Goal: Complete application form: Complete application form

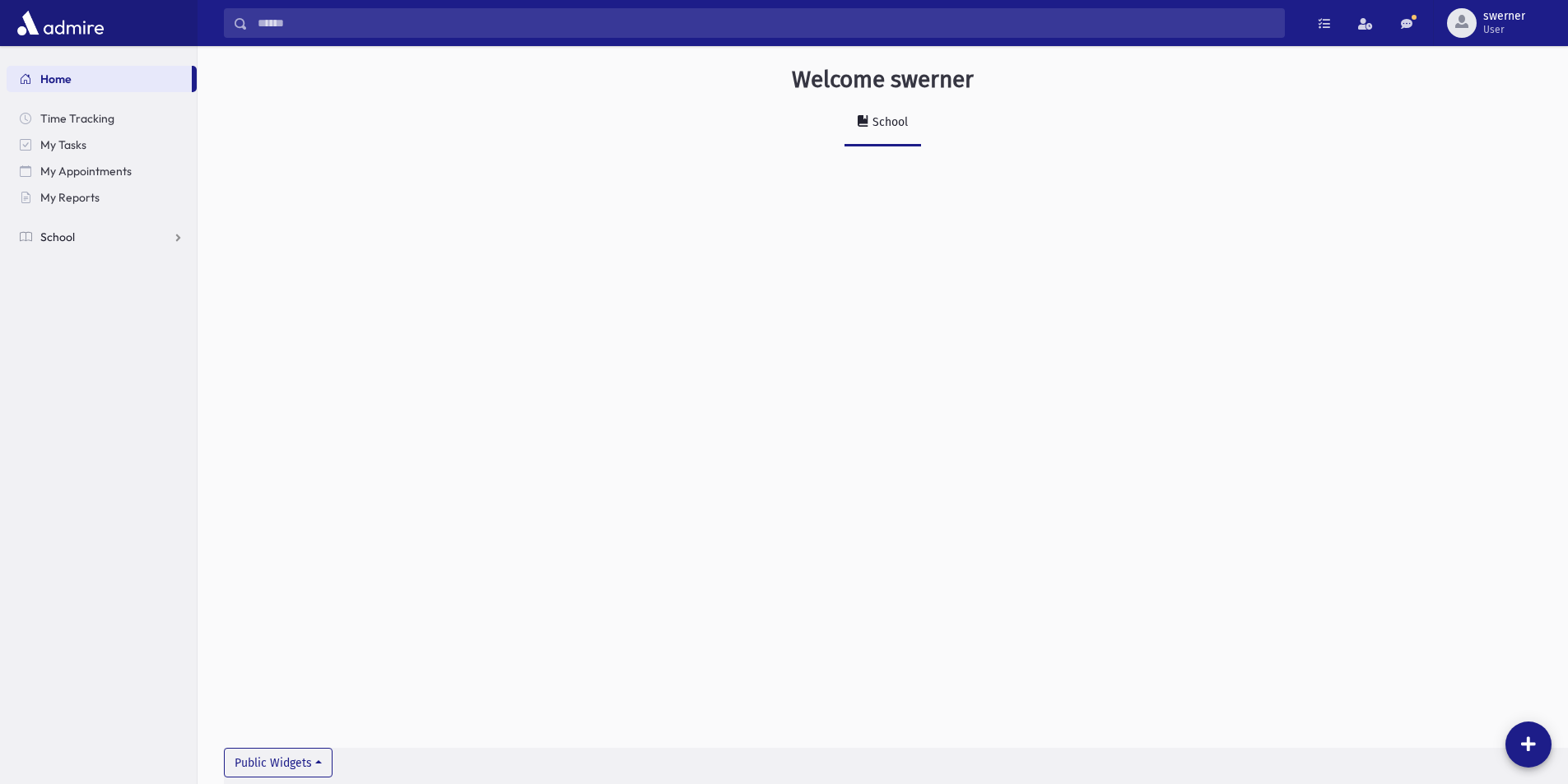
click at [50, 237] on span "School" at bounding box center [58, 237] width 35 height 14
click at [82, 417] on span "Report Cards" at bounding box center [84, 421] width 70 height 14
click at [85, 442] on span "Entry" at bounding box center [76, 447] width 28 height 14
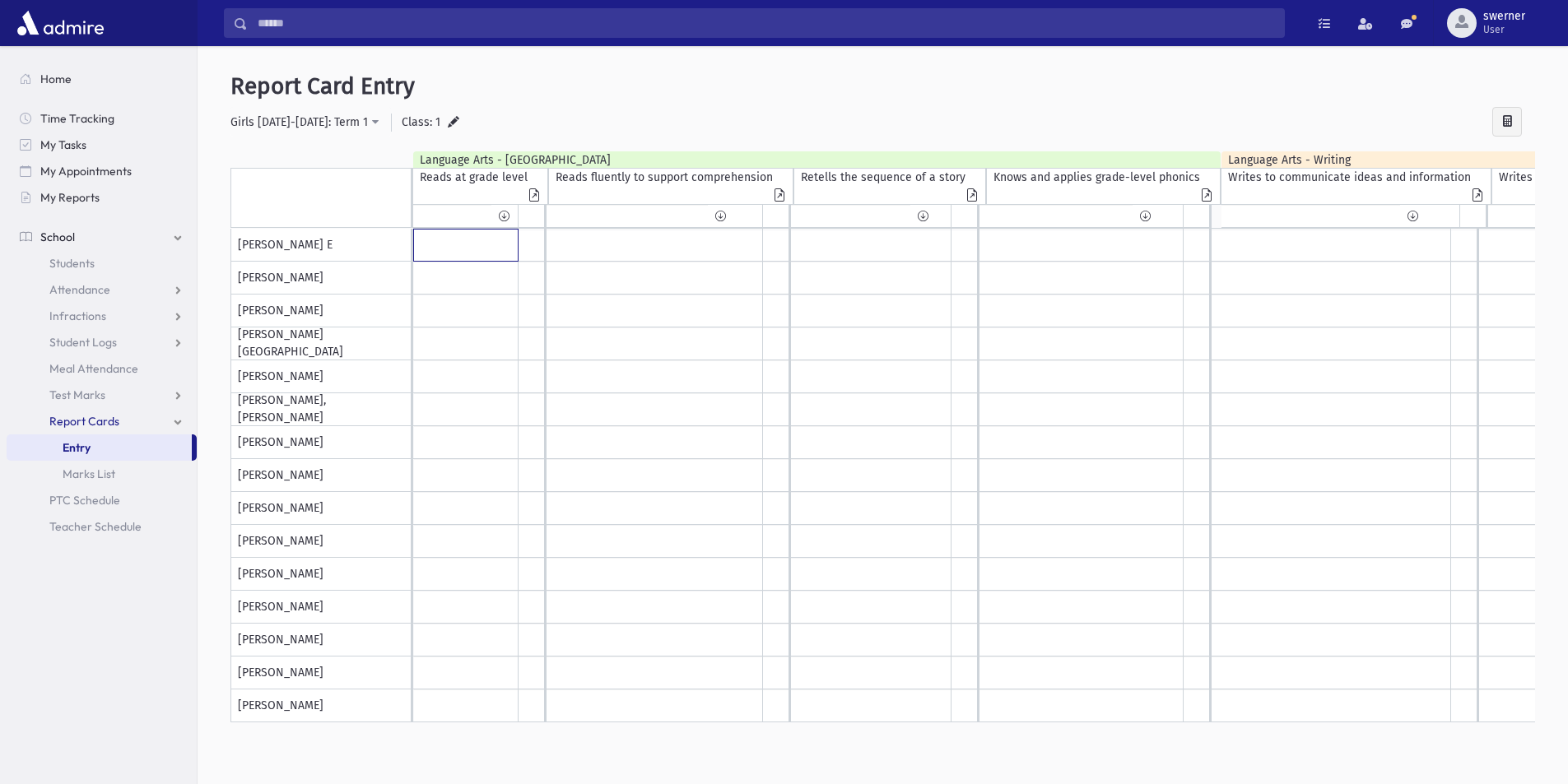
click at [456, 249] on input "text" at bounding box center [466, 245] width 103 height 31
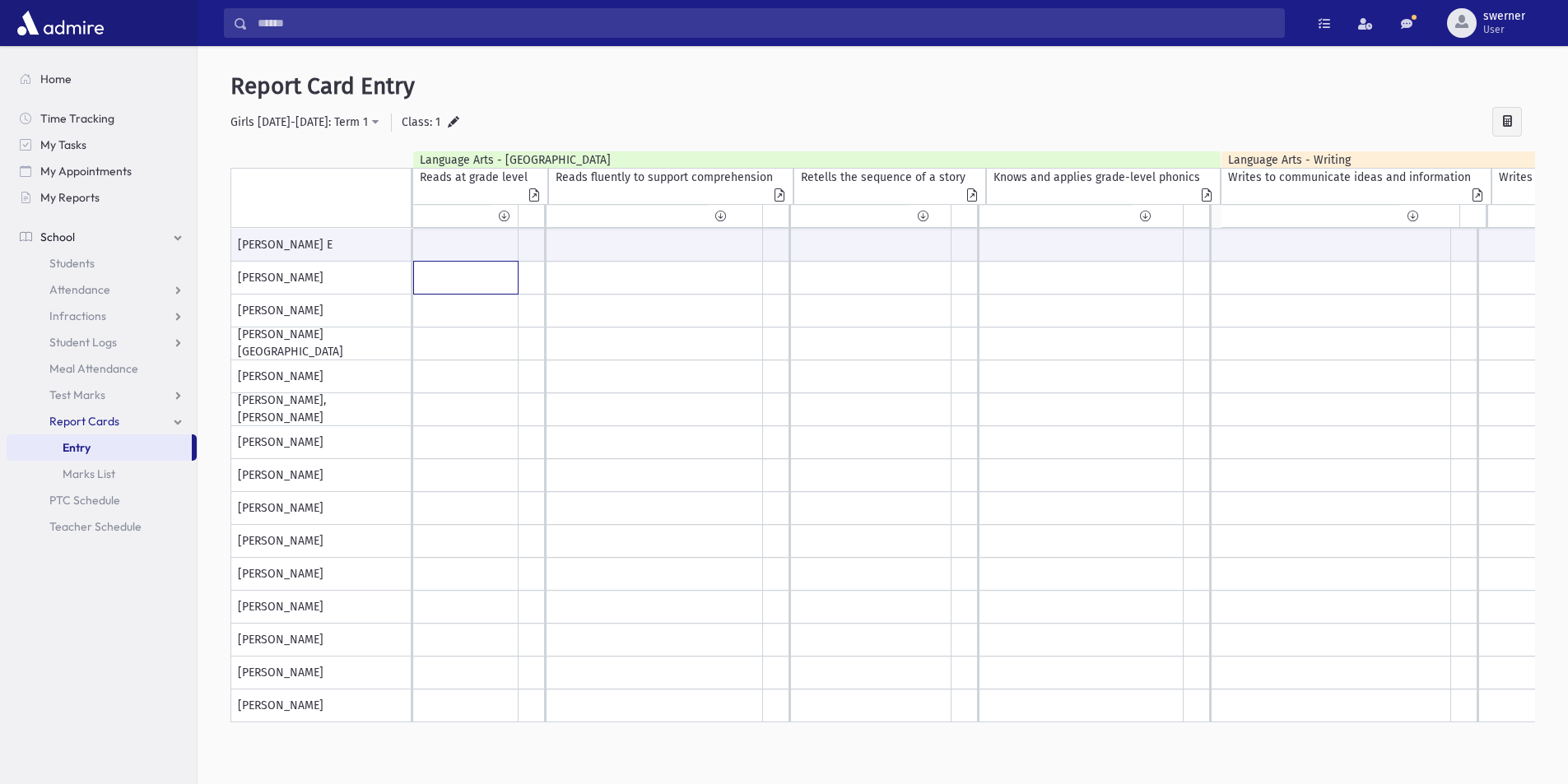
click at [459, 261] on input "text" at bounding box center [466, 245] width 103 height 31
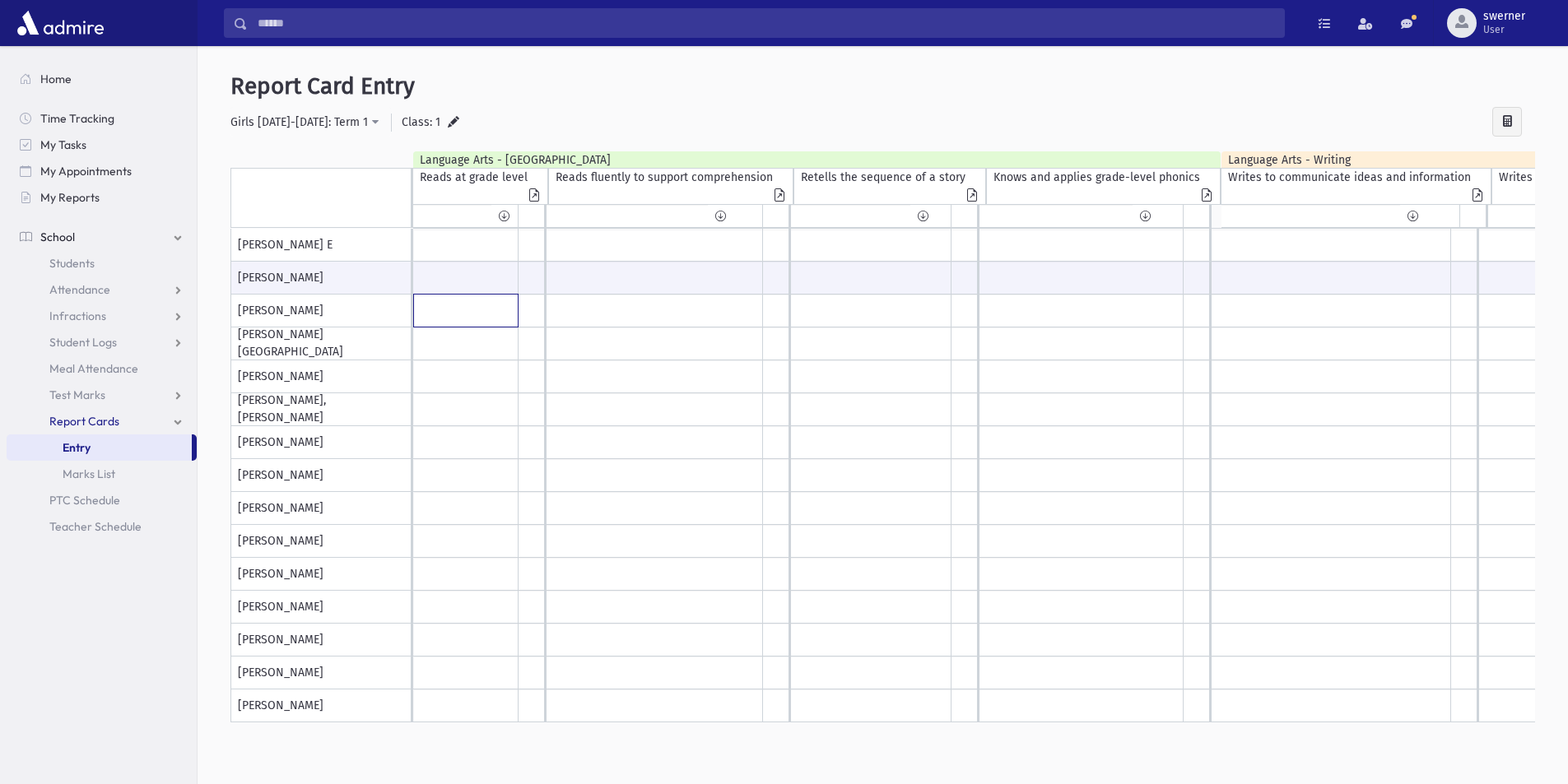
click at [459, 261] on input "text" at bounding box center [466, 245] width 103 height 31
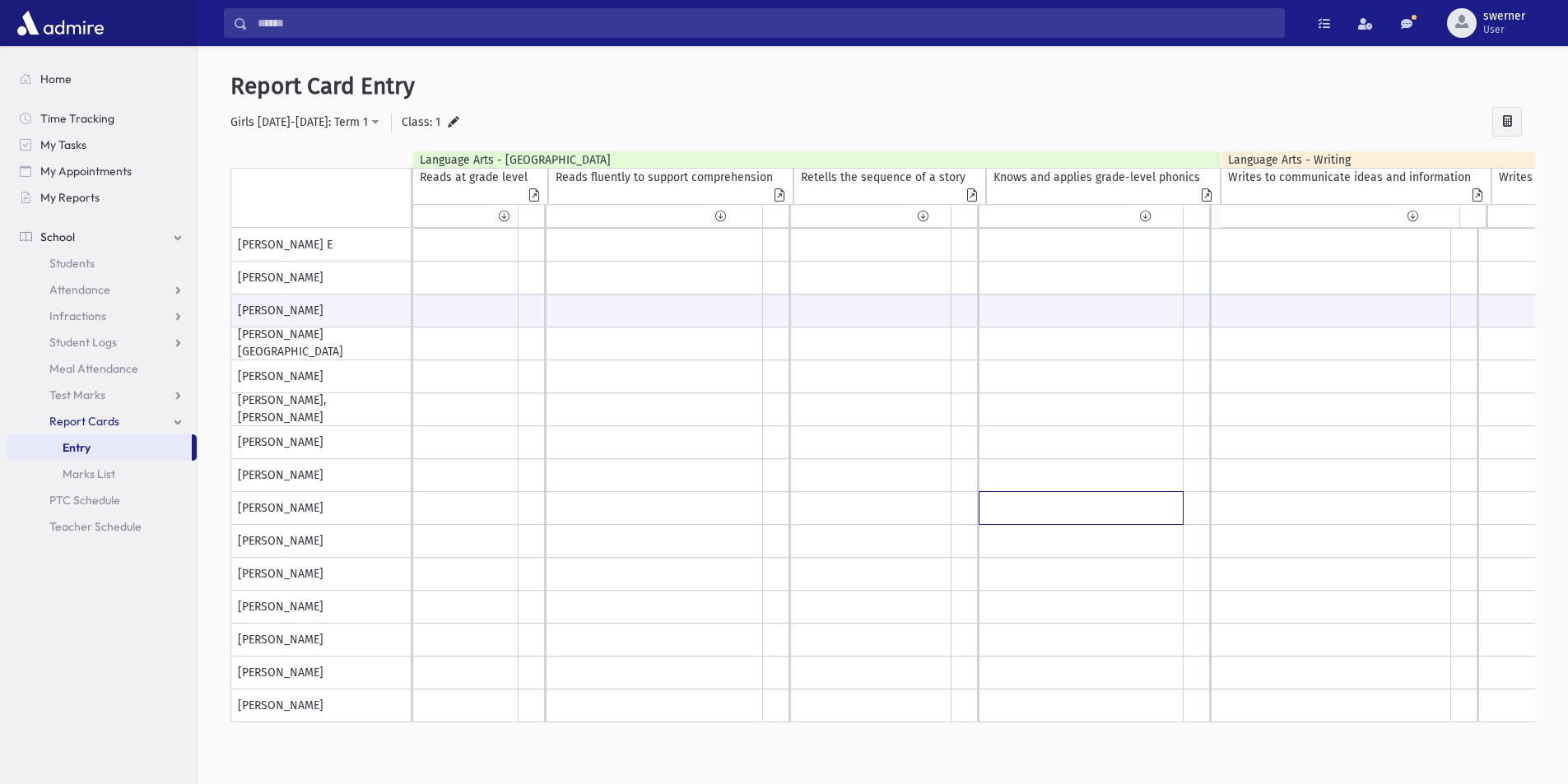
click at [518, 261] on input "text" at bounding box center [466, 245] width 103 height 31
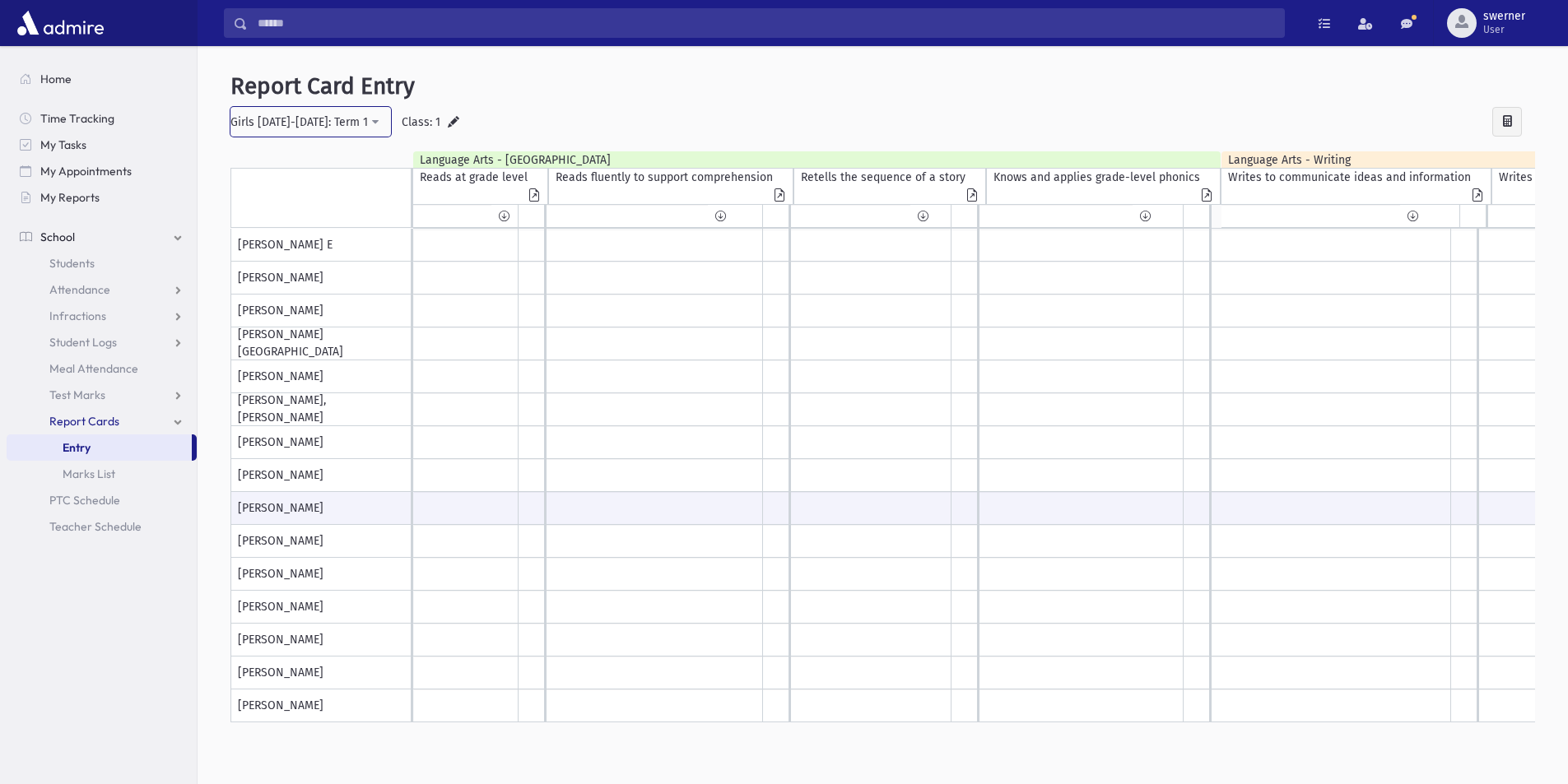
click at [346, 119] on div "Girls 2025-2026: Term 1" at bounding box center [299, 123] width 137 height 17
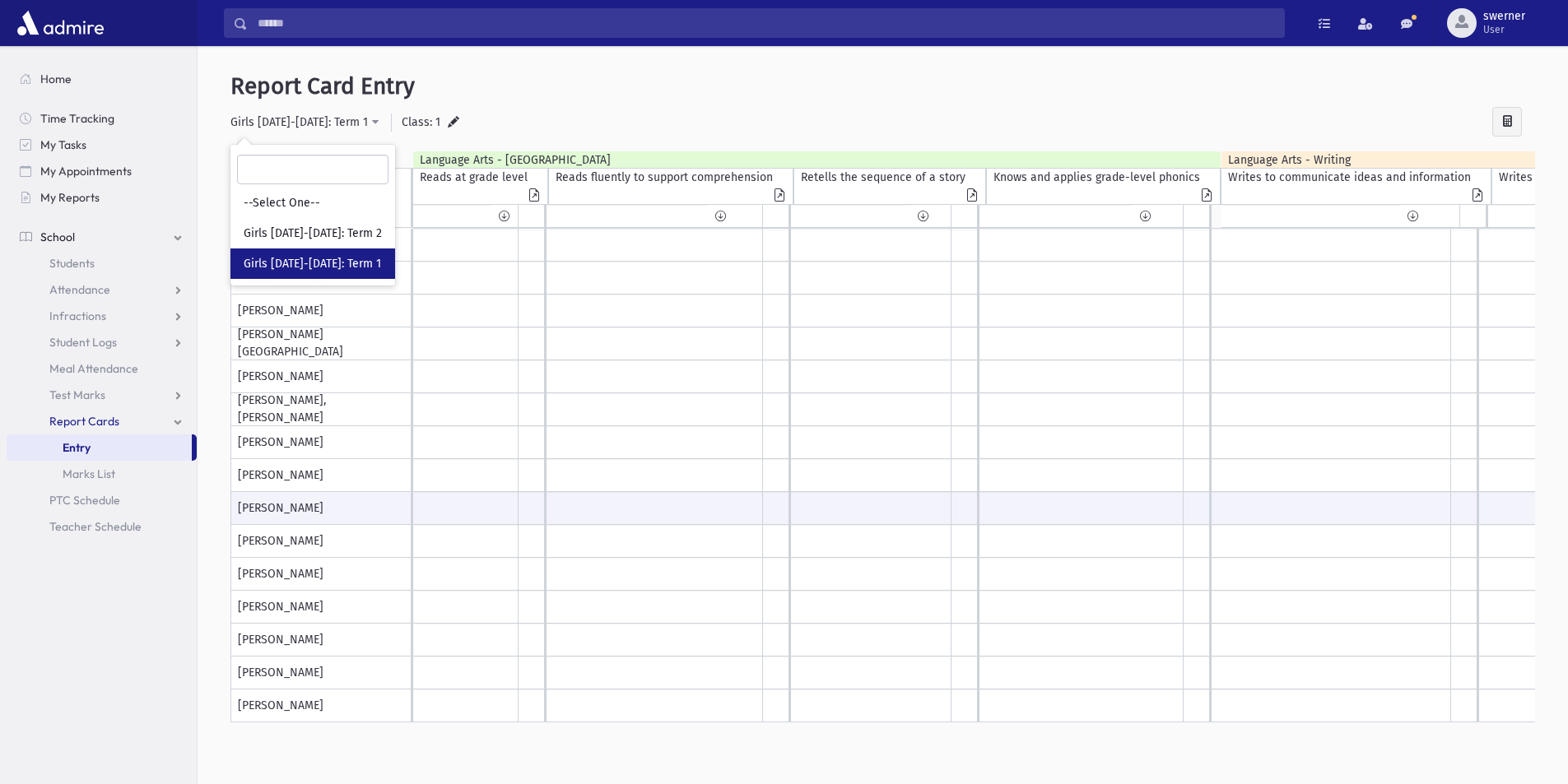
click at [745, 148] on div "**********" at bounding box center [882, 428] width 1357 height 749
click at [126, 316] on link "Infractions" at bounding box center [101, 316] width 190 height 26
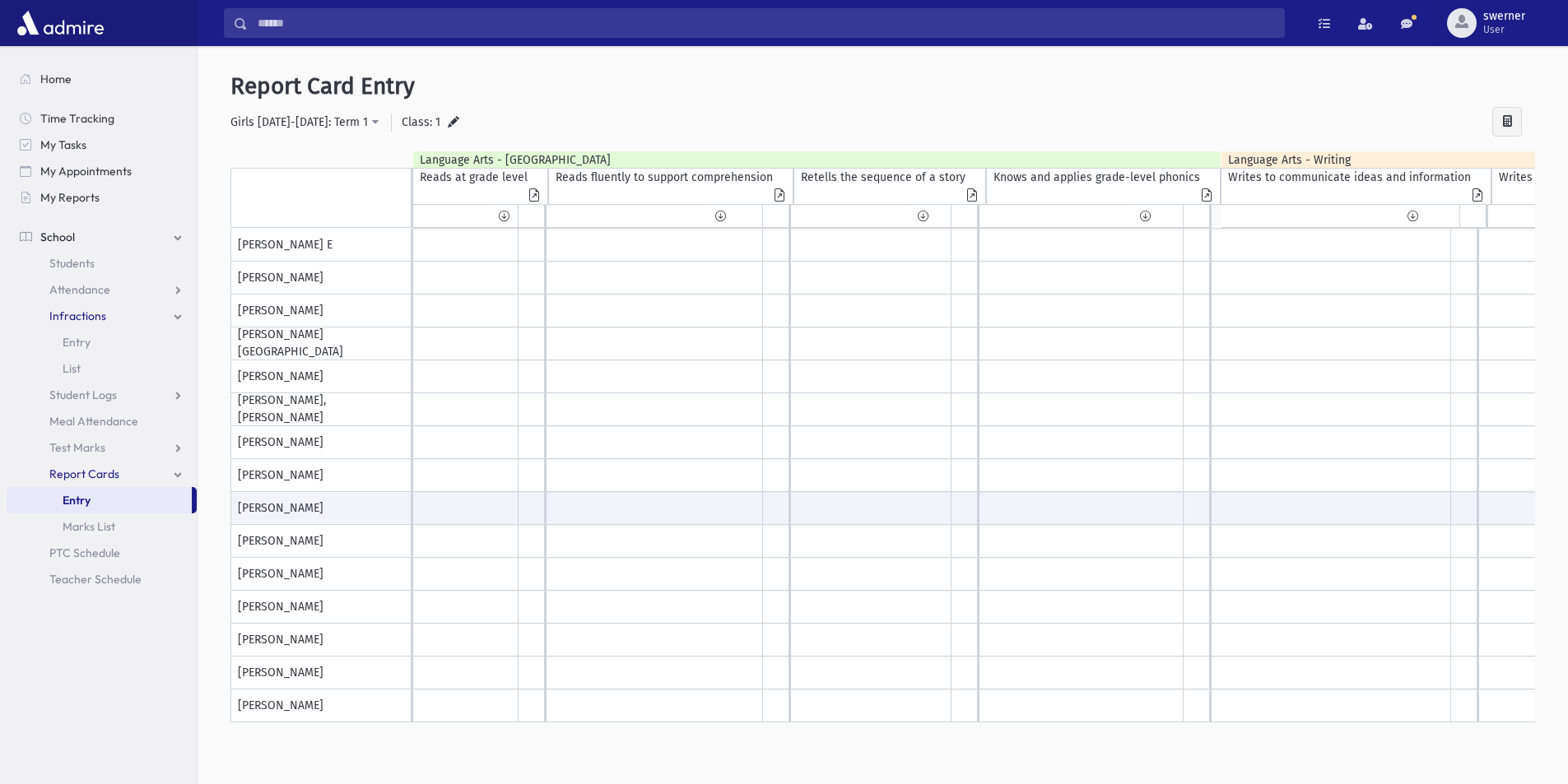
click at [85, 316] on span "Infractions" at bounding box center [77, 315] width 57 height 14
click at [73, 337] on span "Entry" at bounding box center [76, 342] width 28 height 14
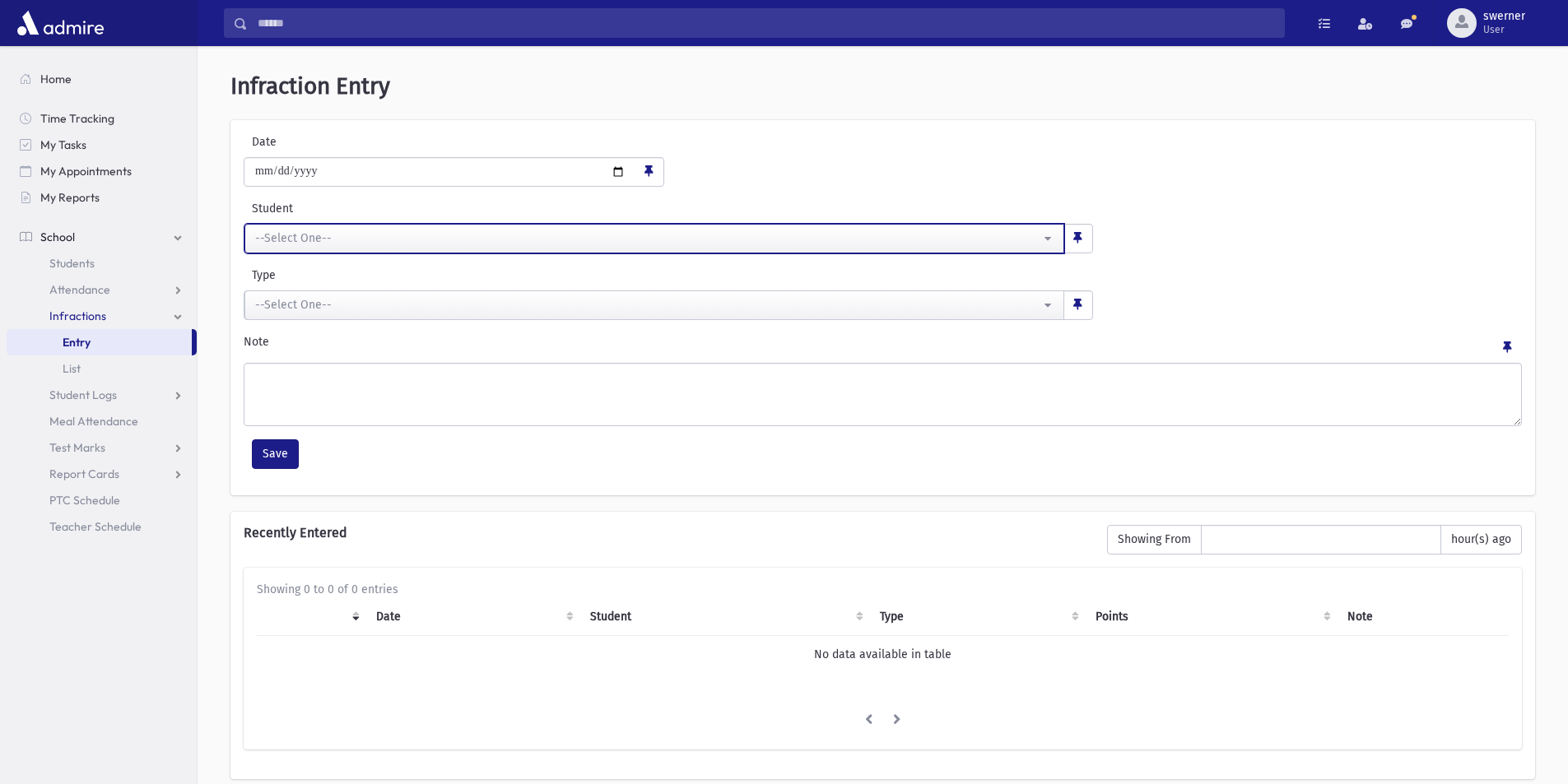
drag, startPoint x: 443, startPoint y: 242, endPoint x: 431, endPoint y: 219, distance: 25.9
click at [443, 242] on div "--Select One--" at bounding box center [647, 238] width 785 height 17
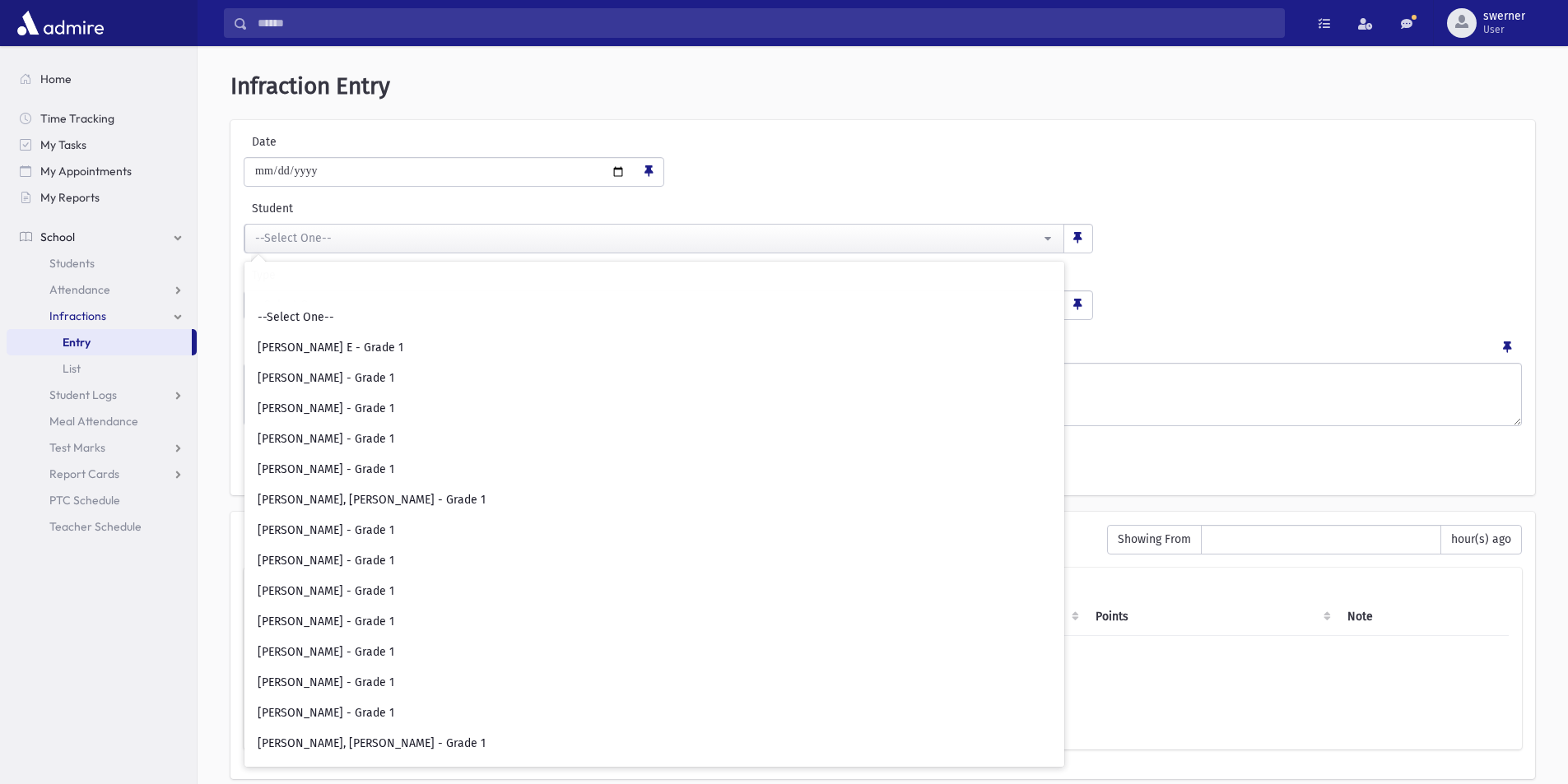
click at [1207, 247] on div "**********" at bounding box center [883, 226] width 1287 height 53
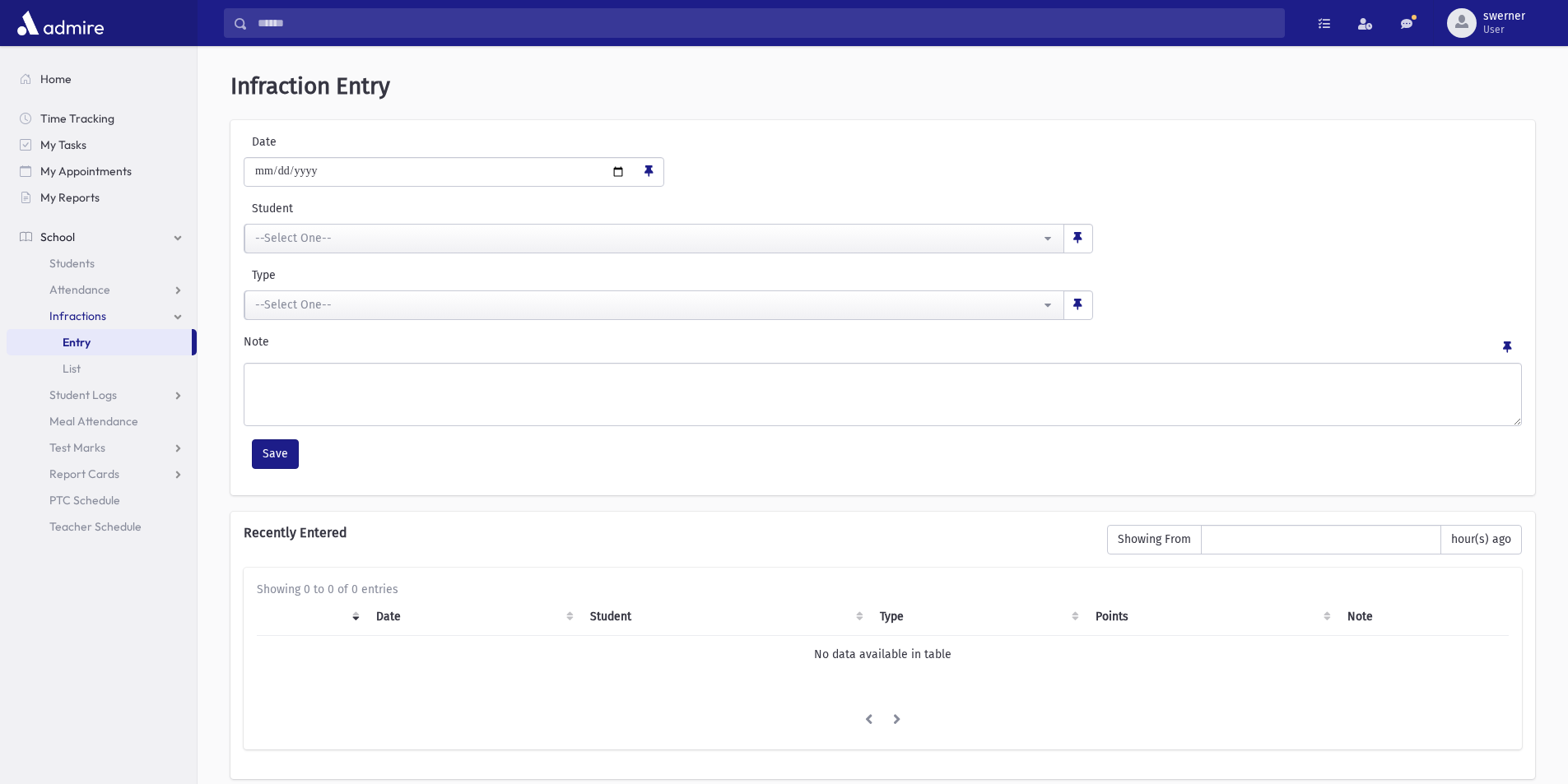
drag, startPoint x: 1230, startPoint y: 105, endPoint x: 1218, endPoint y: 105, distance: 12.0
click at [1230, 105] on div "**********" at bounding box center [882, 434] width 1357 height 763
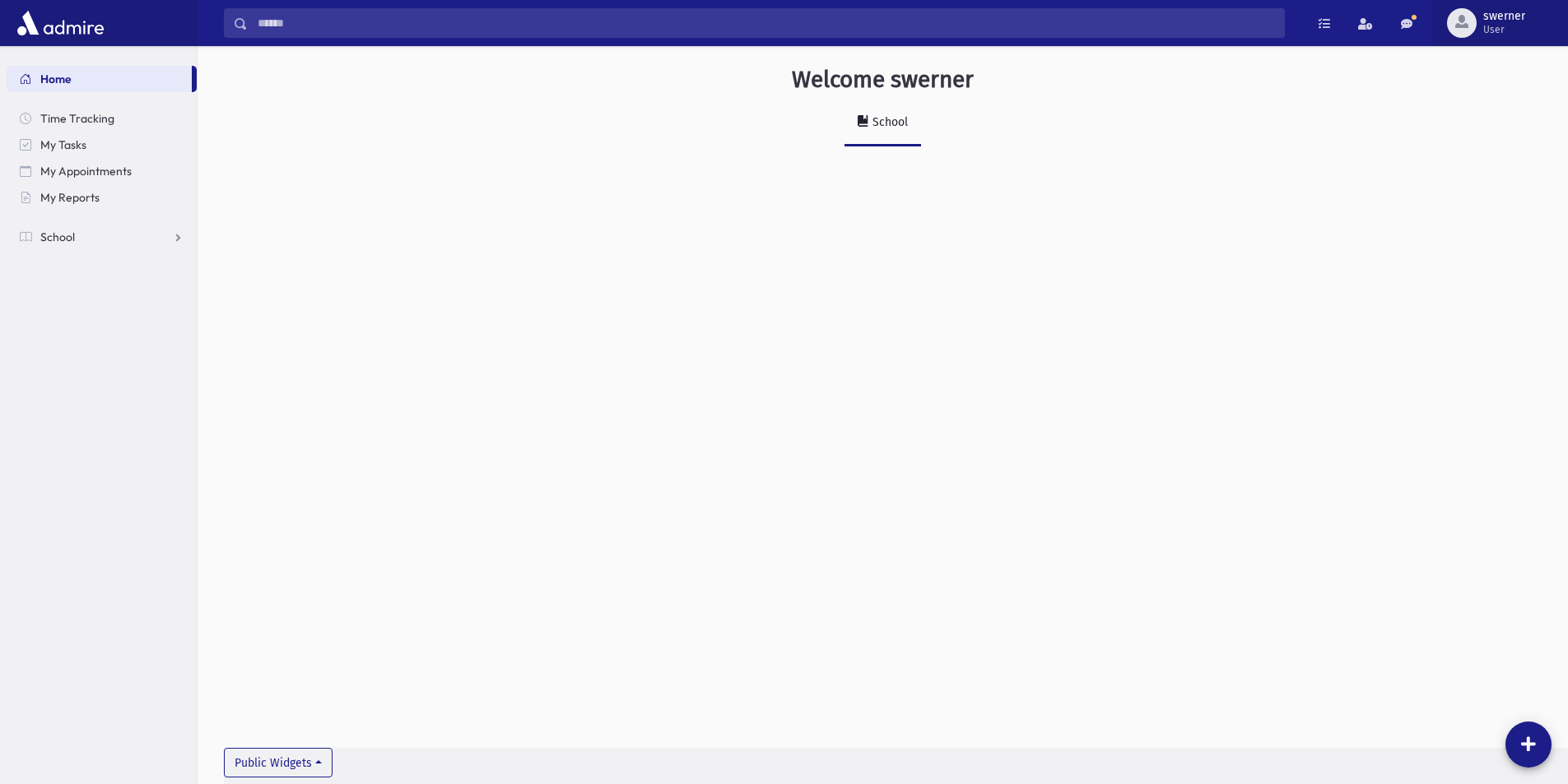
click at [1459, 19] on span "button" at bounding box center [1462, 21] width 14 height 14
click at [1471, 164] on link "Logout" at bounding box center [1497, 168] width 131 height 31
